Goal: Complete application form

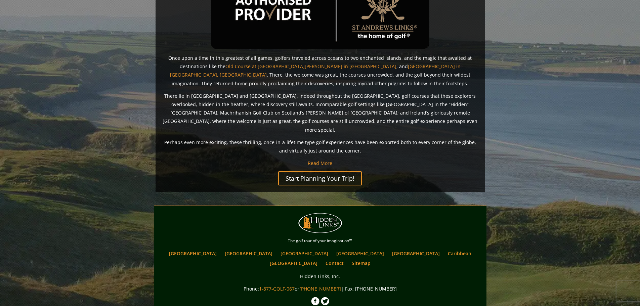
scroll to position [488, 0]
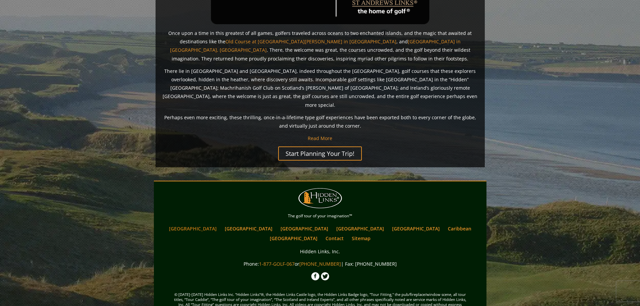
click at [220, 224] on link "[GEOGRAPHIC_DATA]" at bounding box center [193, 229] width 54 height 10
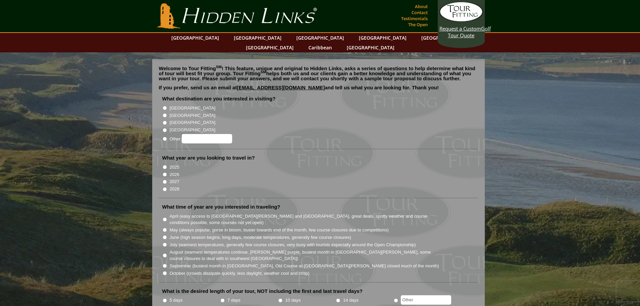
click at [165, 106] on input "[GEOGRAPHIC_DATA]" at bounding box center [165, 108] width 4 height 4
radio input "true"
drag, startPoint x: 165, startPoint y: 164, endPoint x: 188, endPoint y: 163, distance: 23.9
click at [166, 172] on input "2026" at bounding box center [165, 174] width 4 height 4
radio input "true"
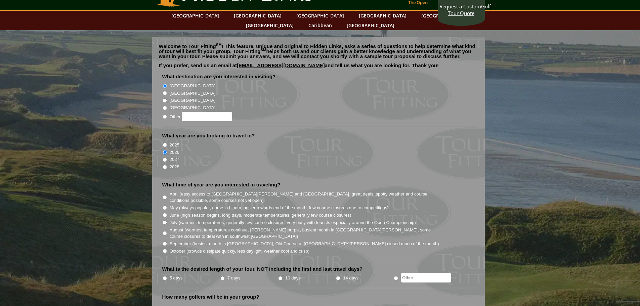
scroll to position [67, 0]
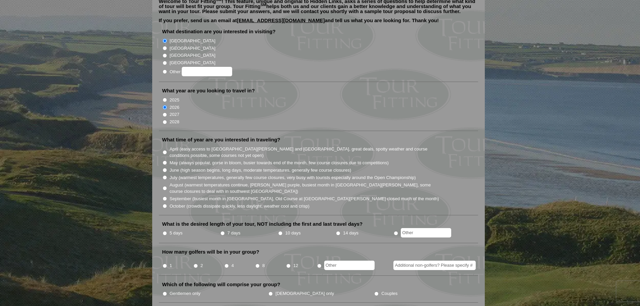
click at [166, 175] on input "July (warmest temperatures, generally few course closures, very busy with touri…" at bounding box center [165, 177] width 4 height 4
radio input "true"
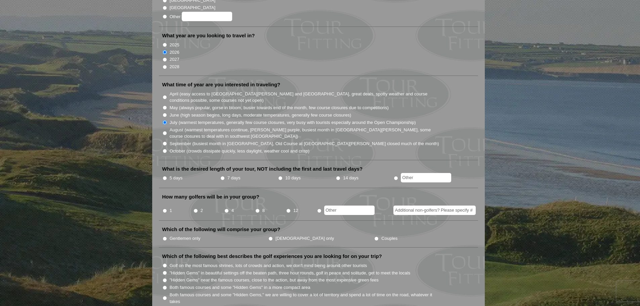
scroll to position [134, 0]
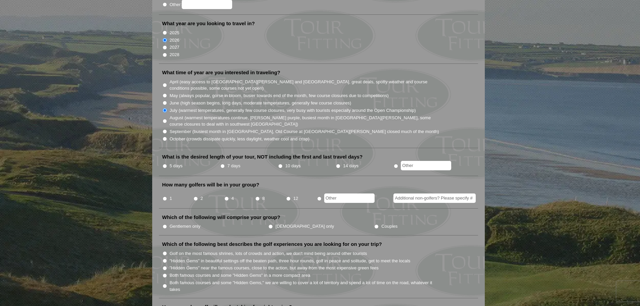
click at [221, 164] on input "7 days" at bounding box center [222, 166] width 4 height 4
radio input "true"
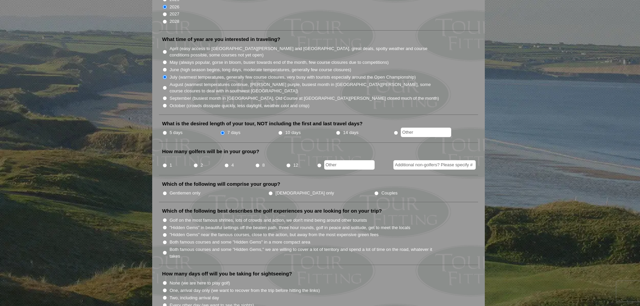
scroll to position [168, 0]
click at [227, 163] on input "4" at bounding box center [226, 165] width 4 height 4
radio input "true"
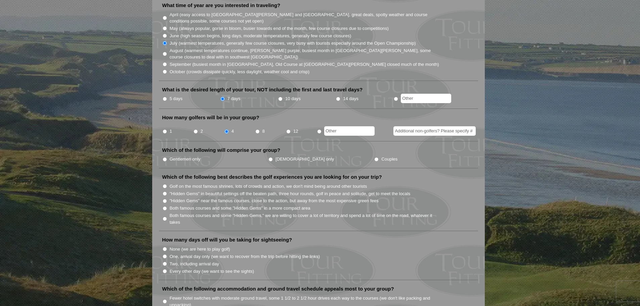
click at [170, 156] on label "Gentlemen only" at bounding box center [185, 159] width 31 height 7
click at [167, 157] on input "Gentlemen only" at bounding box center [165, 159] width 4 height 4
radio input "true"
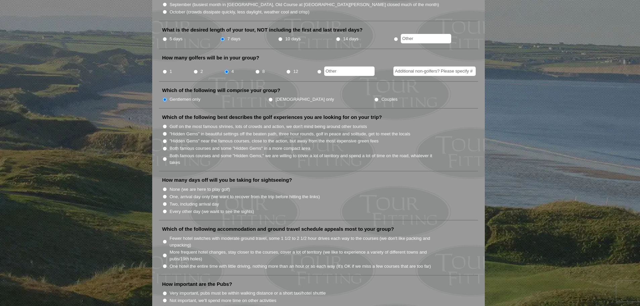
scroll to position [269, 0]
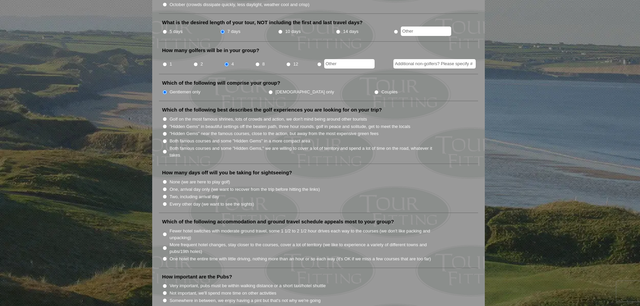
click at [165, 139] on input "Both famous courses and some "Hidden Gems" in a more compact area" at bounding box center [165, 141] width 4 height 4
radio input "true"
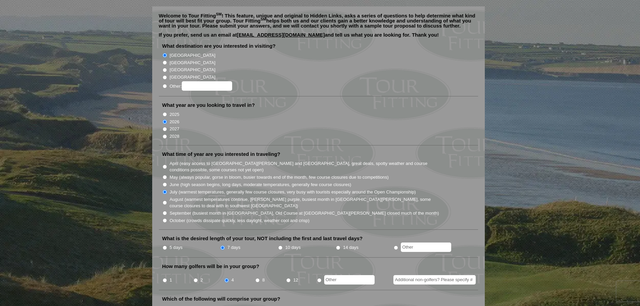
scroll to position [0, 0]
